Goal: Transaction & Acquisition: Purchase product/service

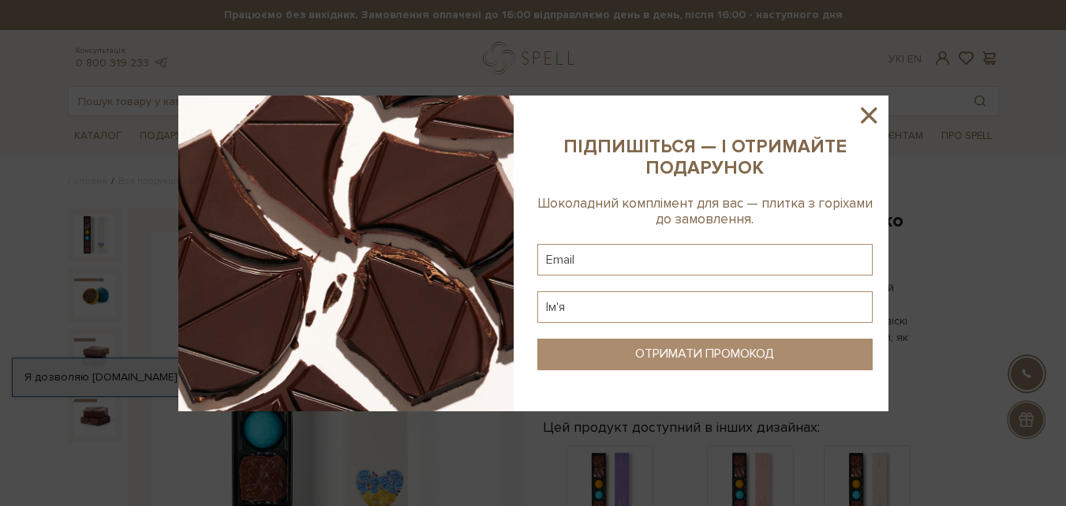
click at [867, 106] on icon at bounding box center [869, 115] width 27 height 27
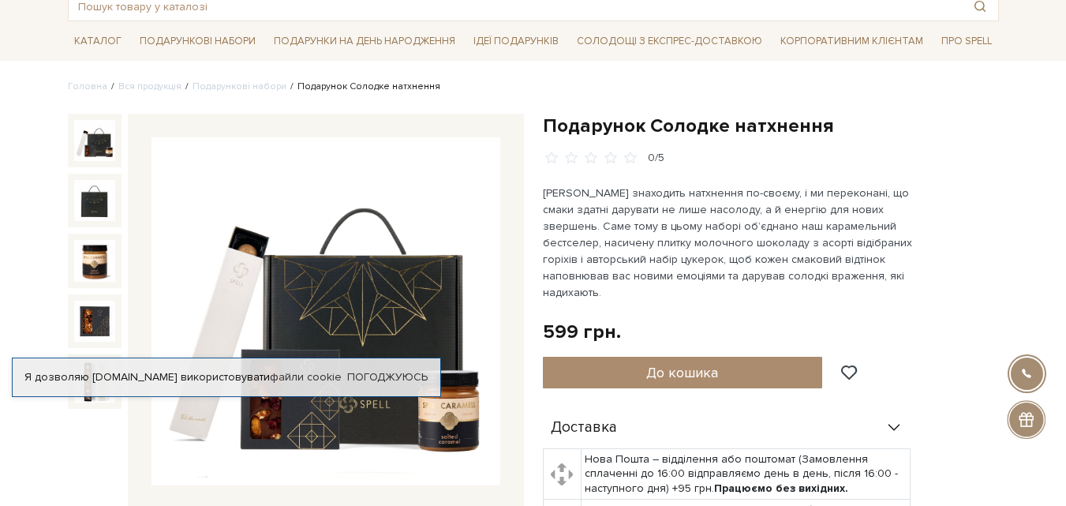
scroll to position [79, 0]
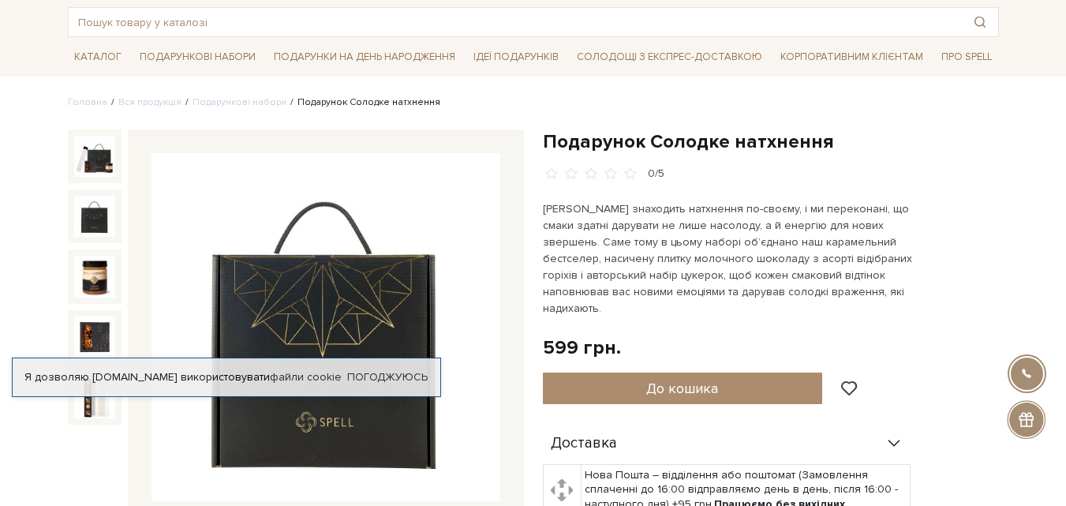
click at [78, 209] on img at bounding box center [94, 216] width 41 height 41
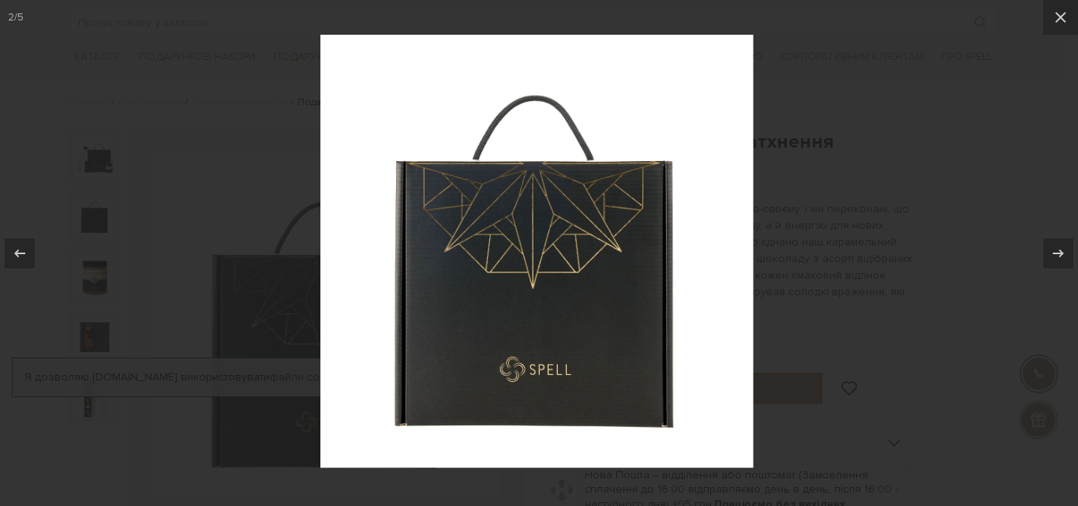
click at [106, 271] on div at bounding box center [539, 253] width 1078 height 506
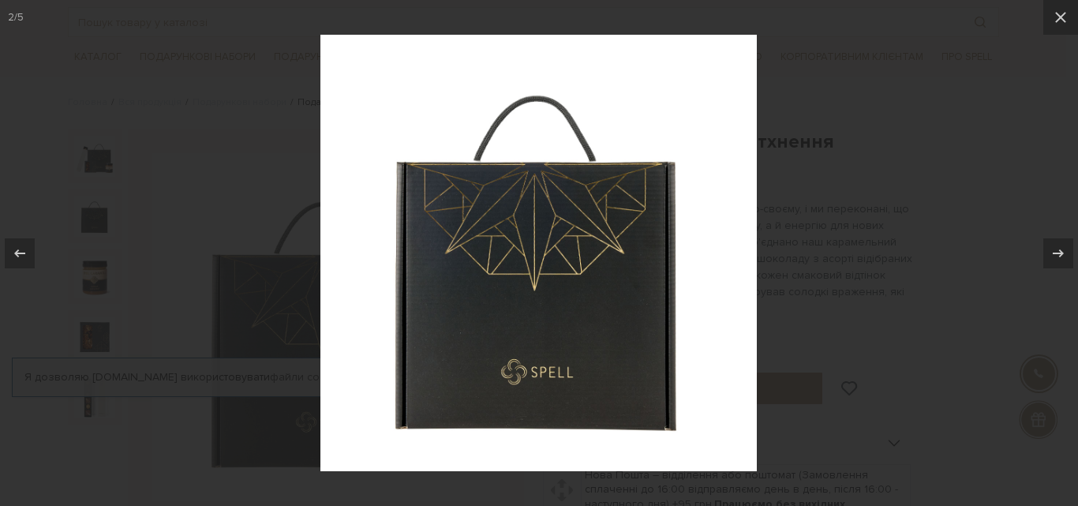
click at [1043, 16] on div at bounding box center [539, 253] width 1078 height 506
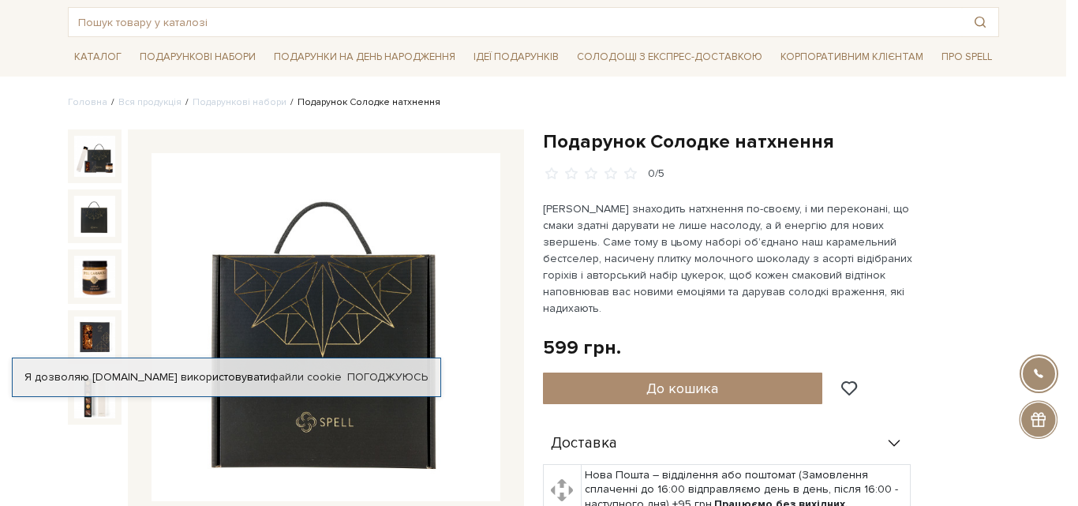
click at [1054, 12] on div "2 / 5" at bounding box center [539, 253] width 1078 height 506
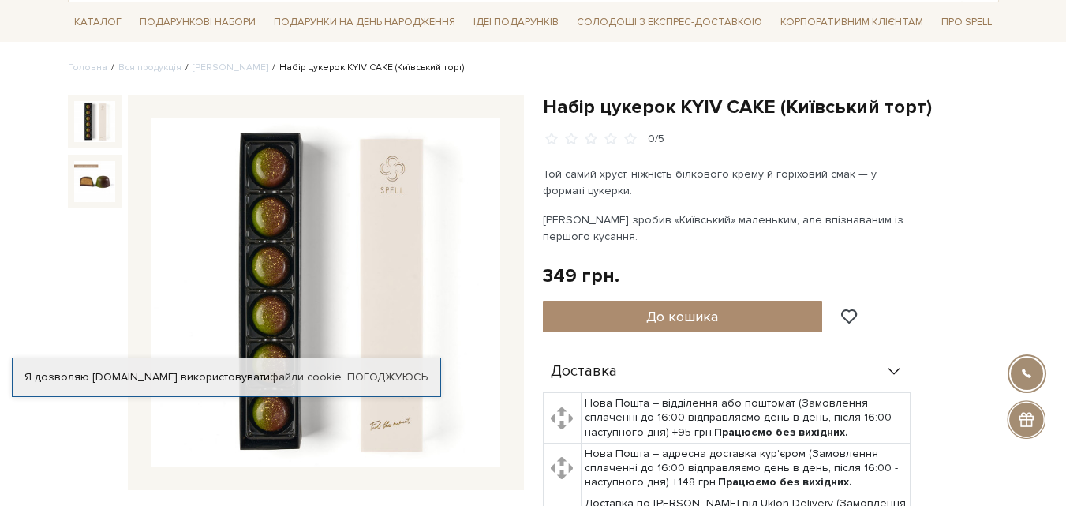
scroll to position [79, 0]
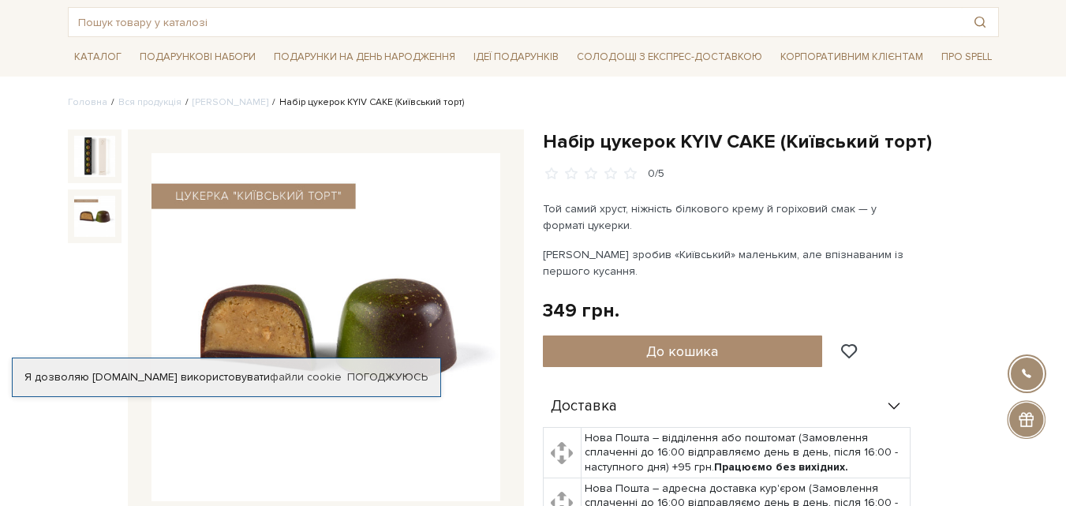
click at [92, 204] on img at bounding box center [94, 216] width 41 height 41
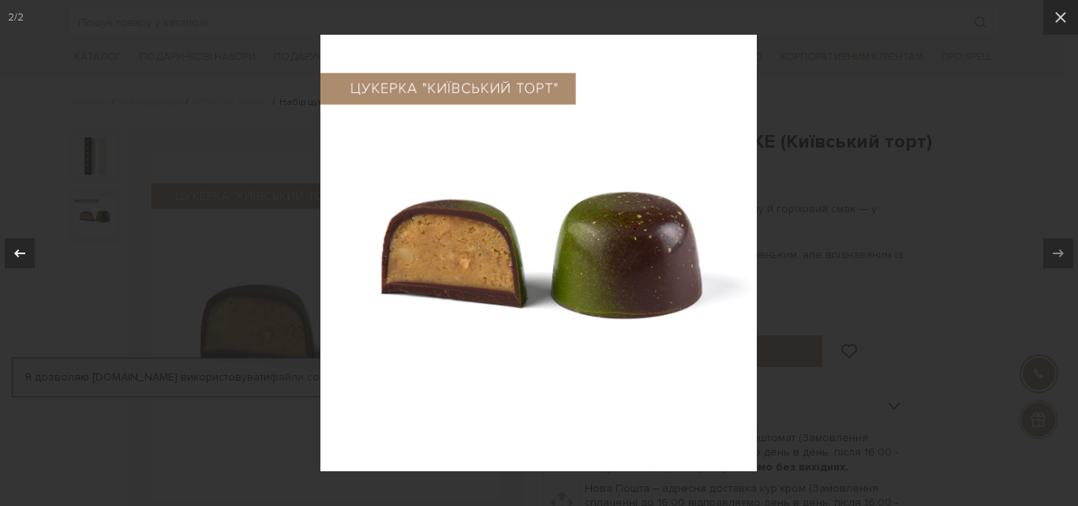
click at [18, 251] on icon at bounding box center [19, 253] width 11 height 8
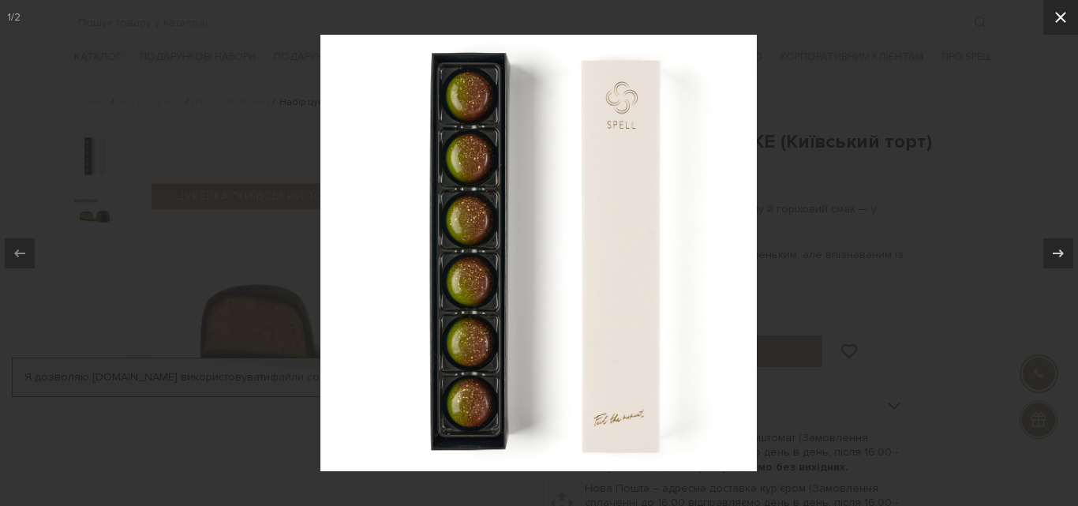
click at [1064, 17] on icon at bounding box center [1060, 17] width 19 height 19
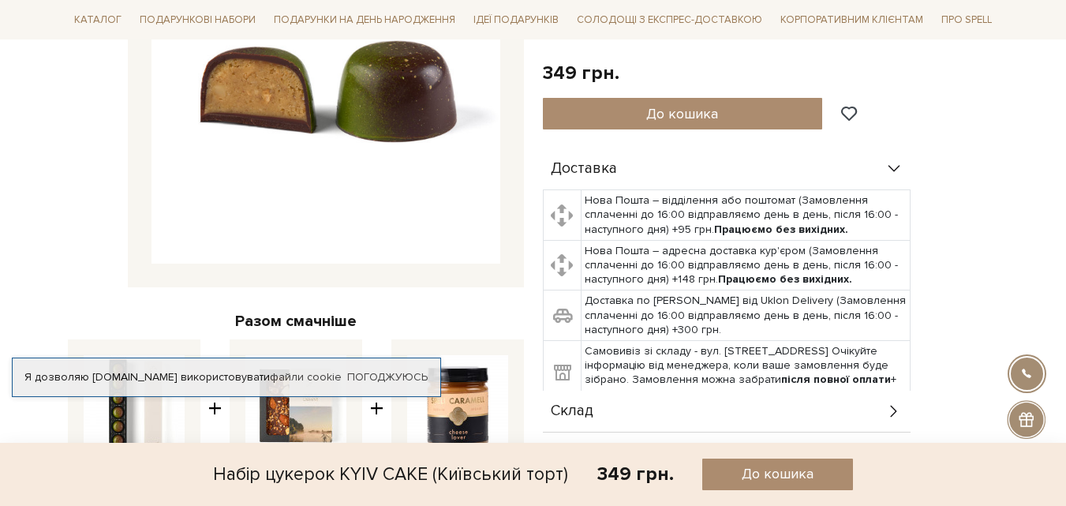
scroll to position [474, 0]
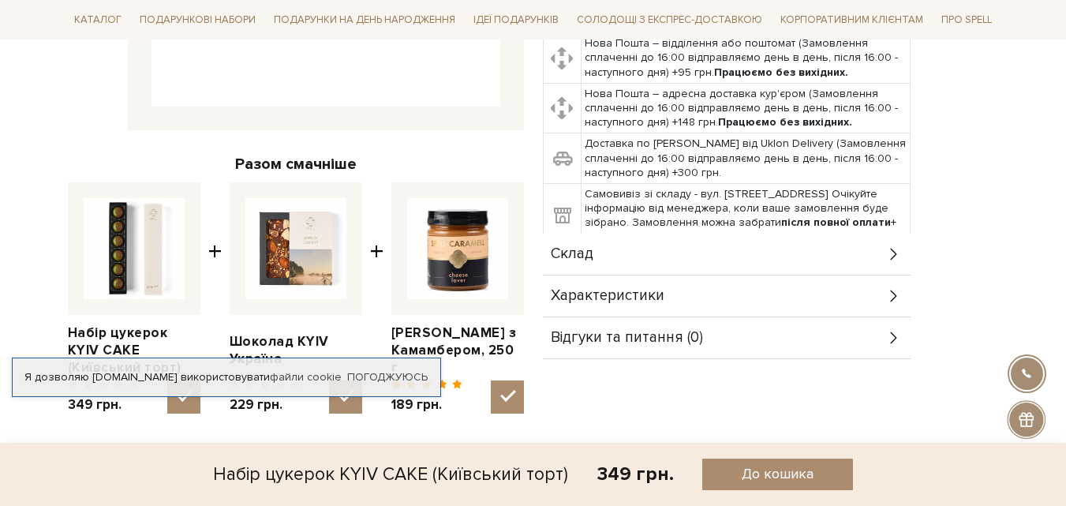
click at [313, 264] on img at bounding box center [296, 248] width 101 height 101
click at [329, 380] on input "checkbox" at bounding box center [345, 396] width 33 height 33
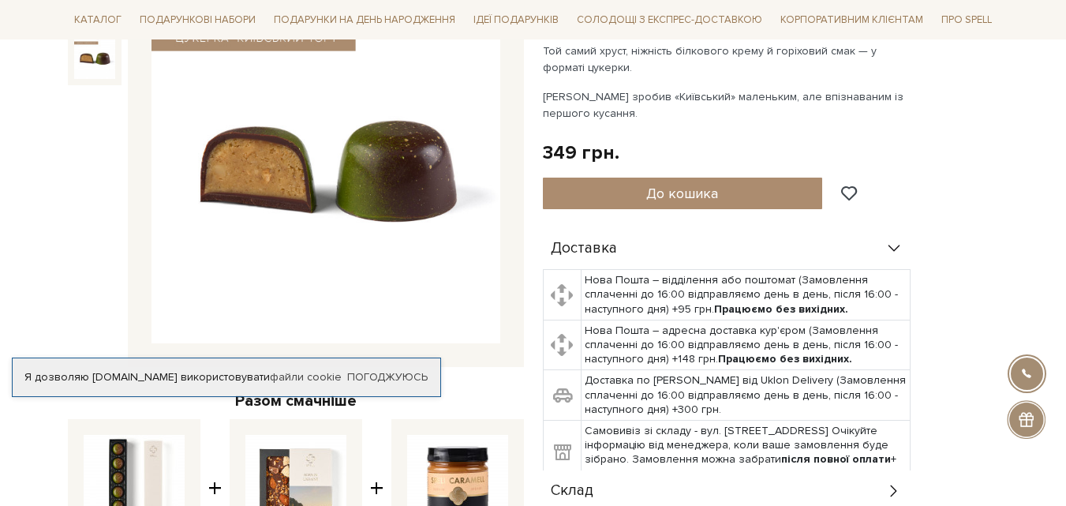
click at [298, 478] on img at bounding box center [296, 485] width 101 height 101
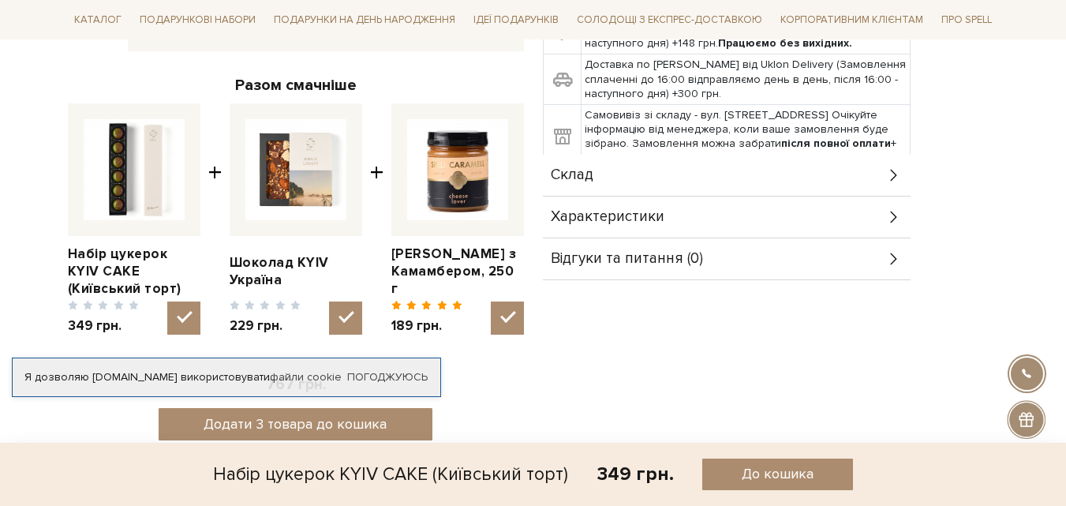
click at [276, 178] on img at bounding box center [296, 169] width 101 height 101
click at [329, 302] on input "checkbox" at bounding box center [345, 318] width 33 height 33
checkbox input "false"
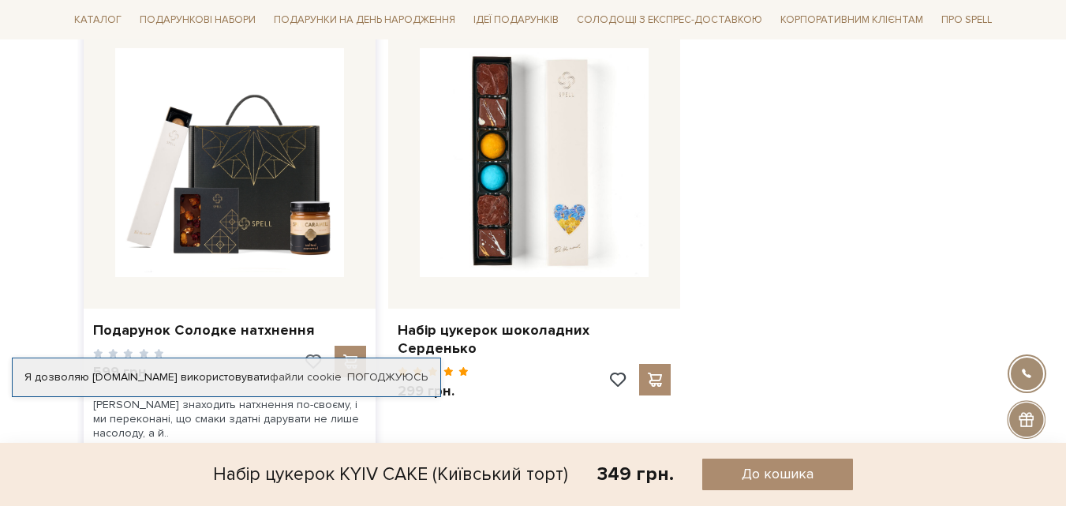
scroll to position [1105, 0]
